Goal: Information Seeking & Learning: Learn about a topic

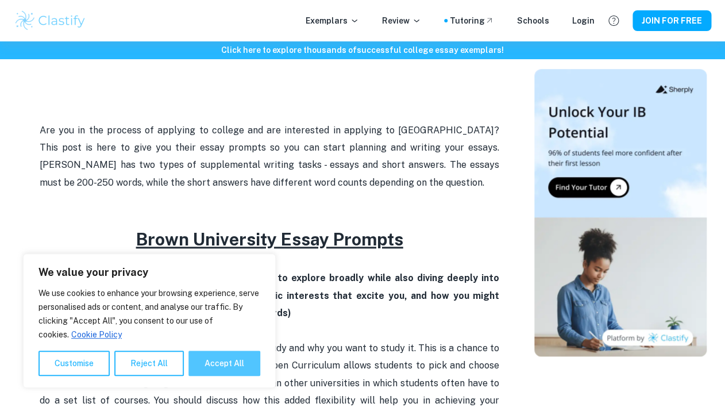
drag, startPoint x: 0, startPoint y: 0, endPoint x: 232, endPoint y: 369, distance: 435.6
click at [232, 369] on button "Accept All" at bounding box center [224, 362] width 72 height 25
checkbox input "true"
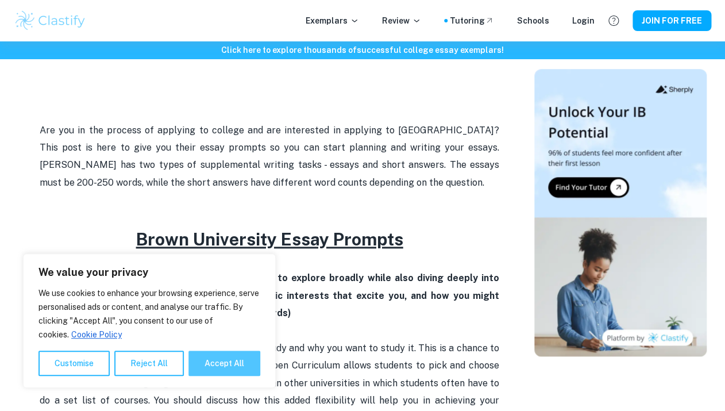
checkbox input "true"
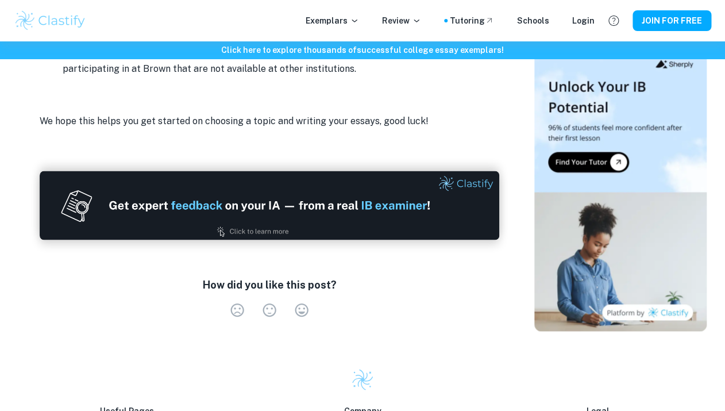
scroll to position [1984, 0]
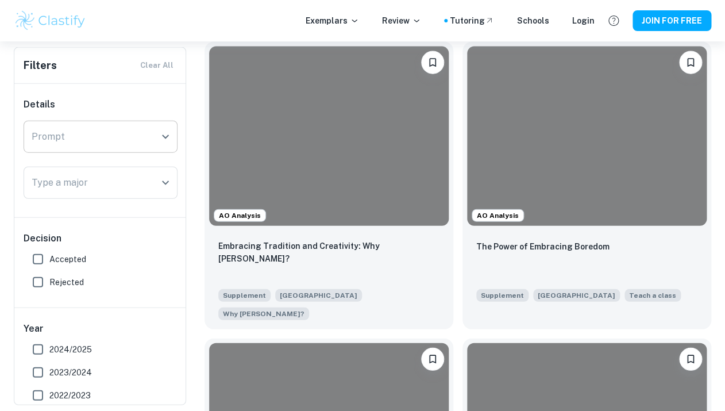
scroll to position [861, 0]
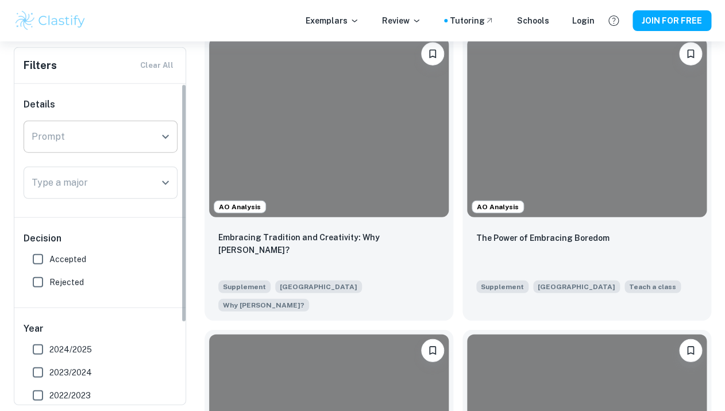
click at [112, 138] on input "Prompt" at bounding box center [92, 137] width 126 height 22
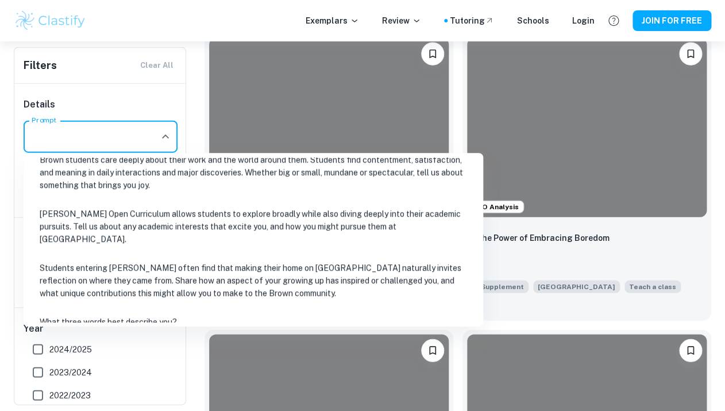
scroll to position [145, 0]
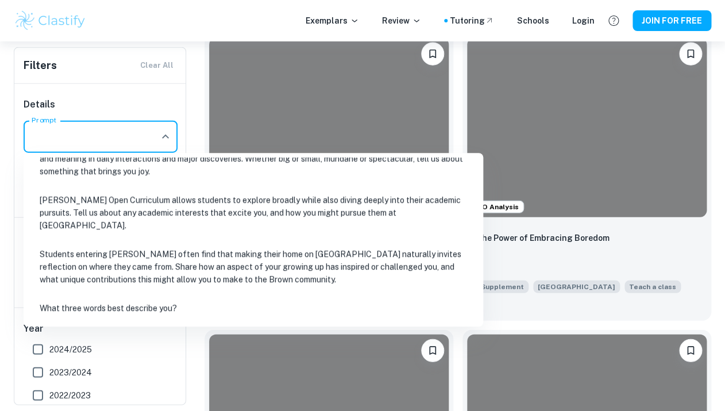
click at [163, 257] on li "Students entering Brown often find that making their home on College Hill natur…" at bounding box center [253, 267] width 450 height 52
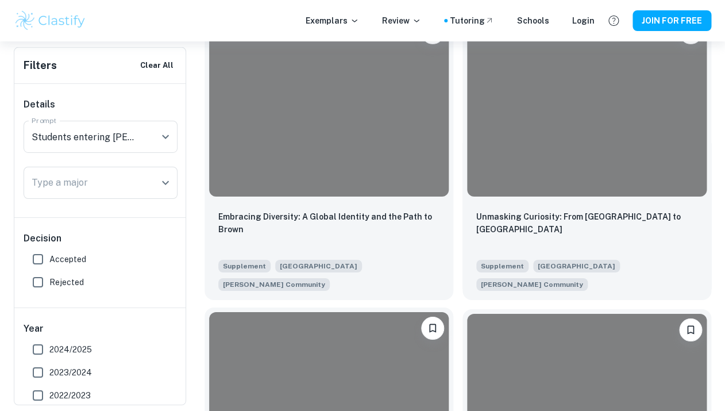
scroll to position [1218, 0]
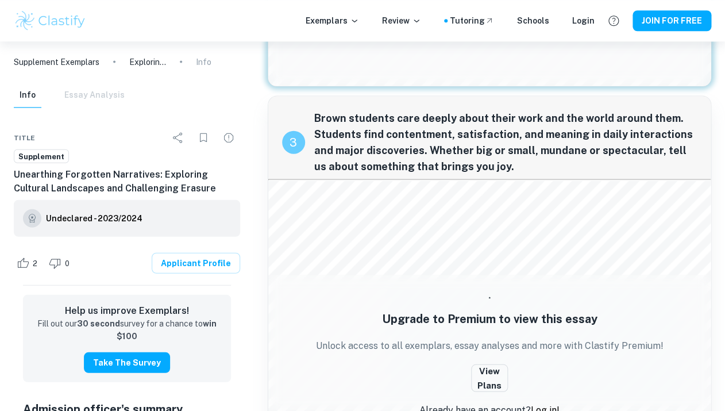
scroll to position [812, 0]
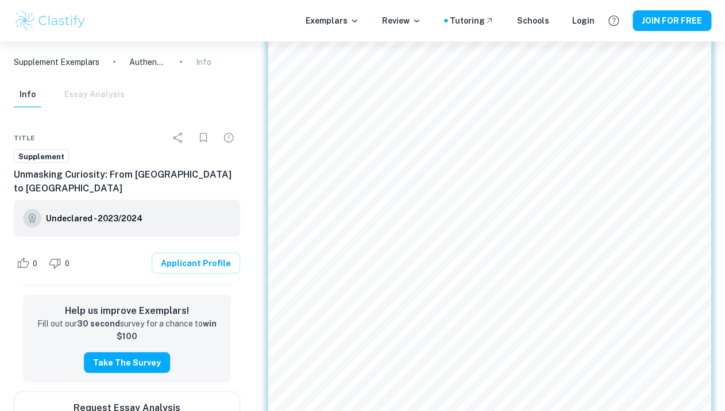
scroll to position [665, 0]
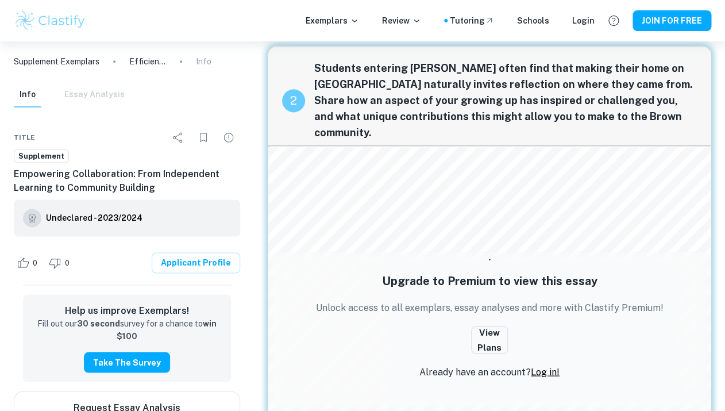
scroll to position [451, 0]
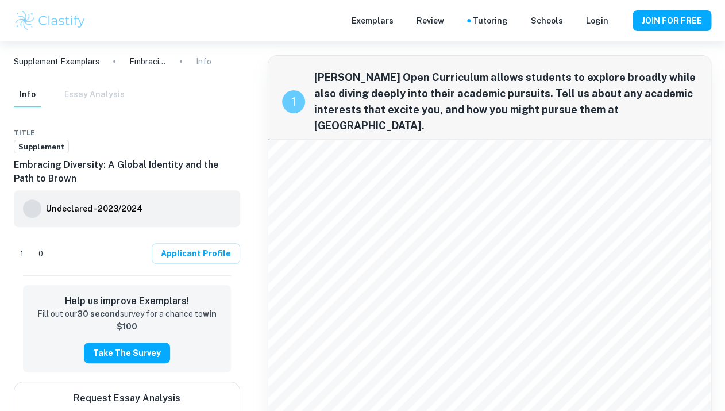
checkbox input "true"
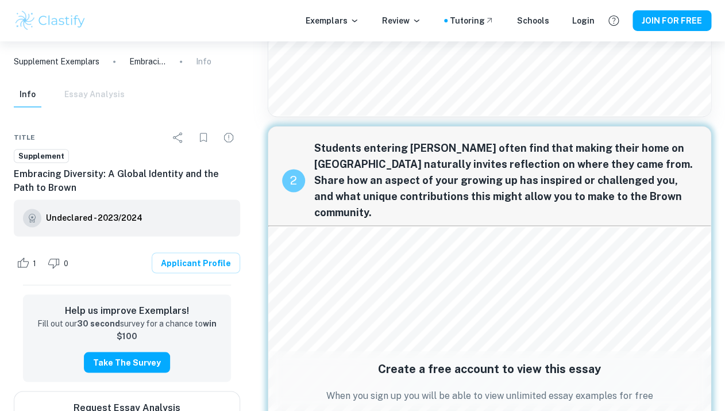
scroll to position [511, 0]
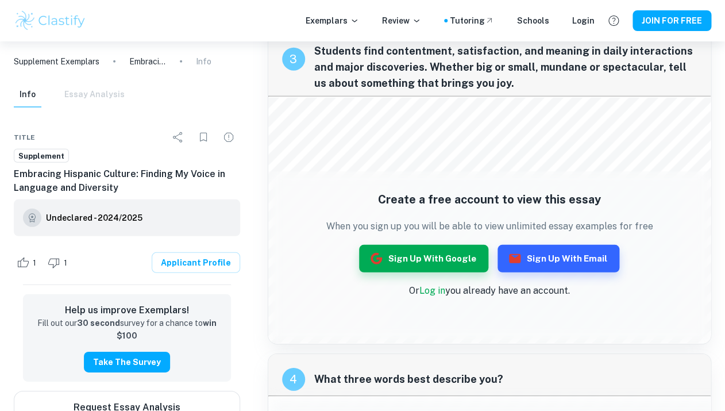
scroll to position [965, 0]
